Goal: Go to known website: Access a specific website the user already knows

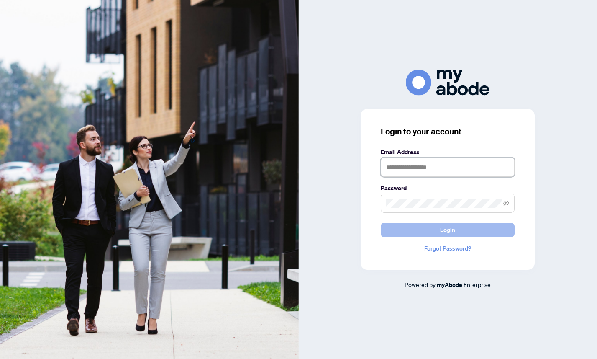
type input "**********"
click at [424, 236] on button "Login" at bounding box center [448, 230] width 134 height 14
